Goal: Task Accomplishment & Management: Use online tool/utility

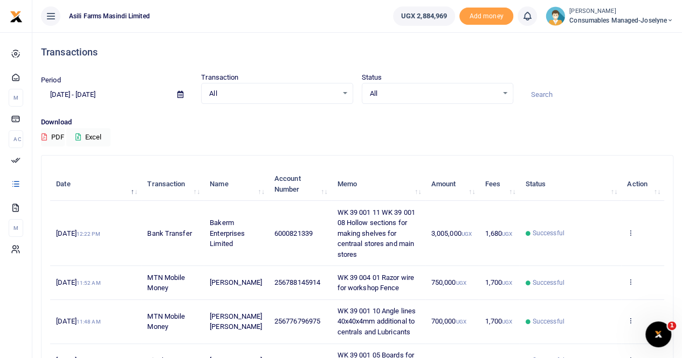
click at [625, 15] on small "[PERSON_NAME]" at bounding box center [621, 11] width 104 height 9
click at [618, 40] on link "Switch accounts" at bounding box center [632, 39] width 85 height 15
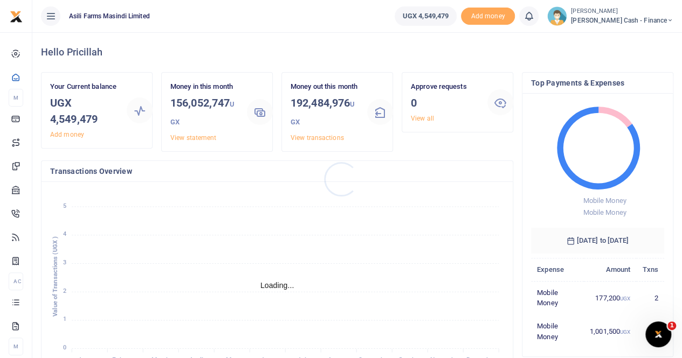
scroll to position [9, 9]
click at [413, 151] on div "Approve requests 0 View all" at bounding box center [457, 116] width 120 height 88
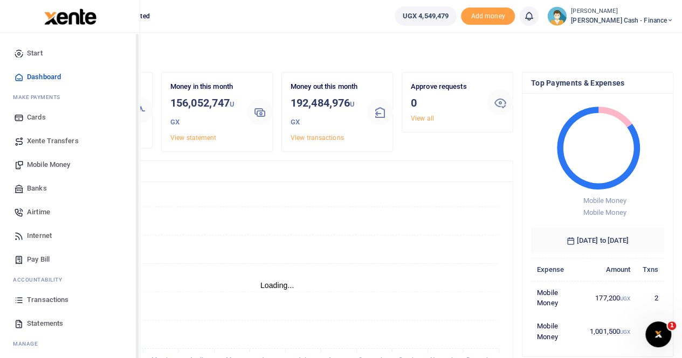
click at [51, 142] on span "Xente Transfers" at bounding box center [53, 141] width 52 height 11
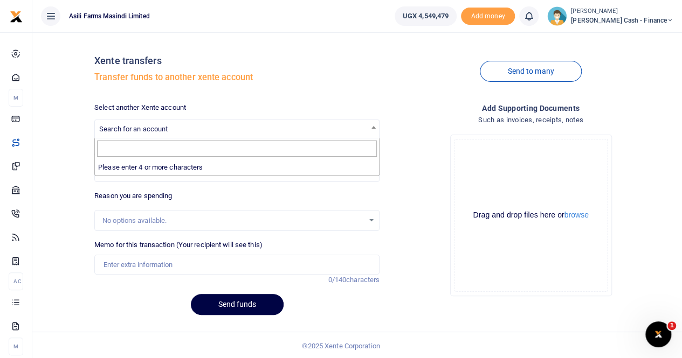
click at [141, 129] on span "Search for an account" at bounding box center [133, 129] width 68 height 8
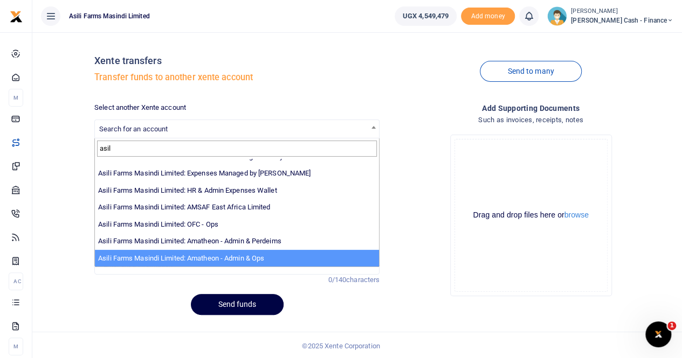
scroll to position [1, 0]
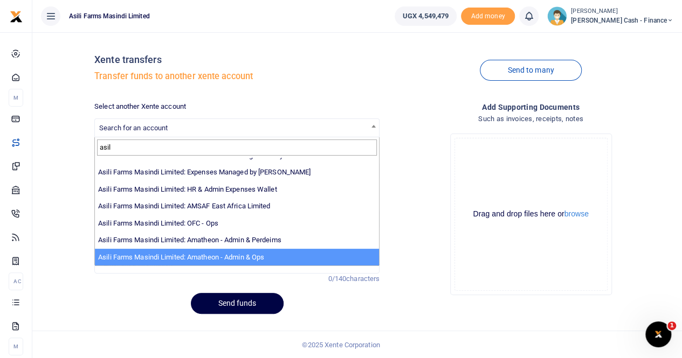
type input "asil"
select select "3989"
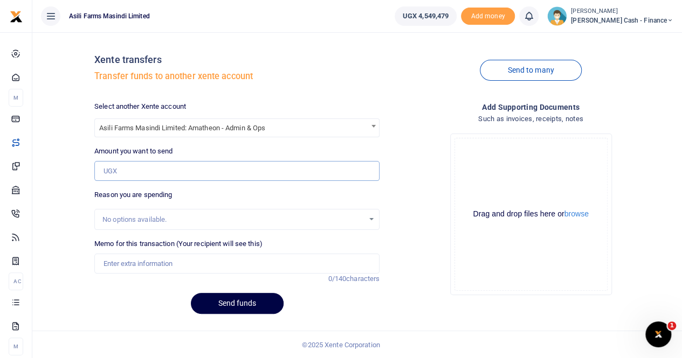
click at [120, 173] on input "Amount you want to send" at bounding box center [236, 171] width 285 height 20
paste input "700,000"
type input "700,000"
click at [122, 264] on input "Memo for this transaction (Your recipient will see this)" at bounding box center [236, 264] width 285 height 20
paste input "Facilitation to Amatheon to take Elevator Measurements"
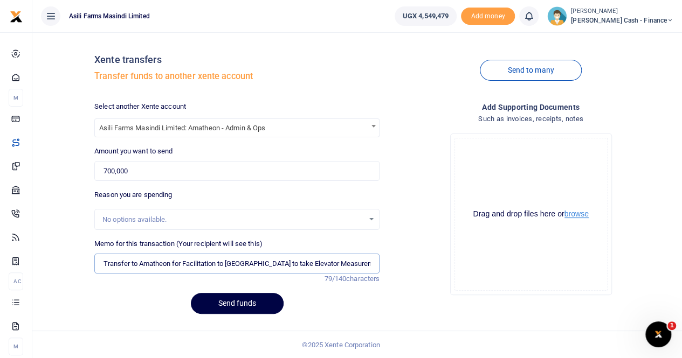
type input "Transfer to Amatheon for Facilitation to Amatheon to take Elevator Measurements"
click at [574, 212] on button "browse" at bounding box center [576, 214] width 24 height 8
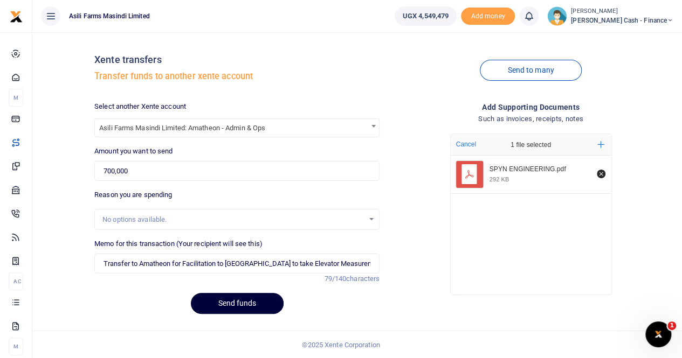
click at [233, 303] on button "Send funds" at bounding box center [237, 303] width 93 height 21
